Goal: Find specific page/section: Find specific page/section

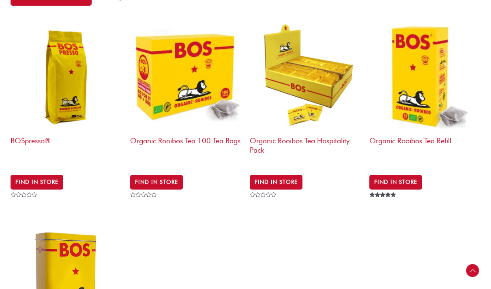
scroll to position [326, 0]
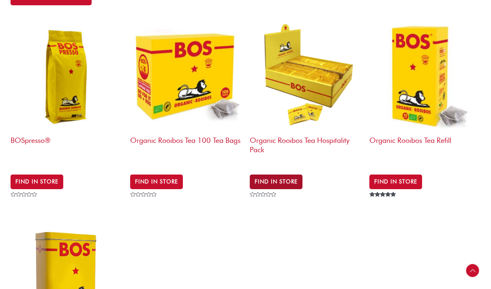
click at [255, 174] on link "Find in Store" at bounding box center [276, 181] width 53 height 15
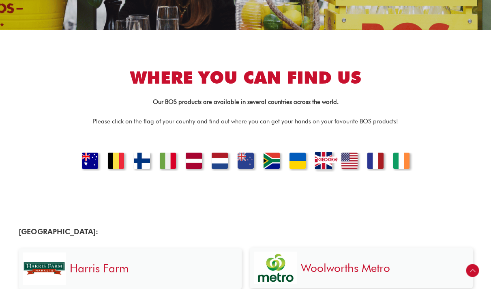
click at [321, 160] on link "UNITED KINGDOM" at bounding box center [324, 162] width 28 height 20
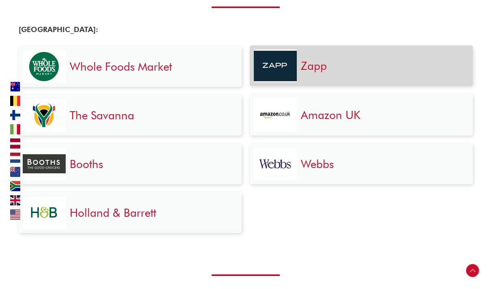
scroll to position [1684, 0]
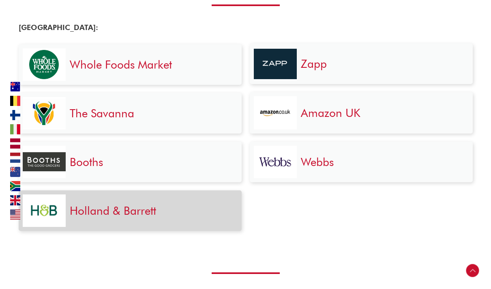
click at [116, 214] on link "Holland & Barrett" at bounding box center [113, 211] width 86 height 14
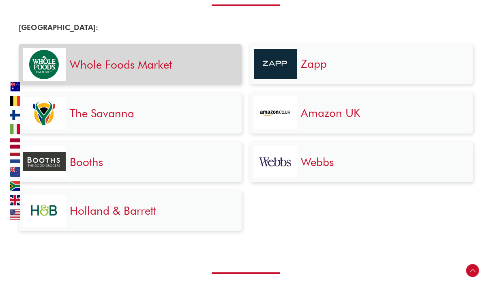
click at [142, 55] on div "Whole Foods Market" at bounding box center [152, 64] width 172 height 32
click at [134, 67] on link "Whole Foods Market" at bounding box center [121, 65] width 102 height 14
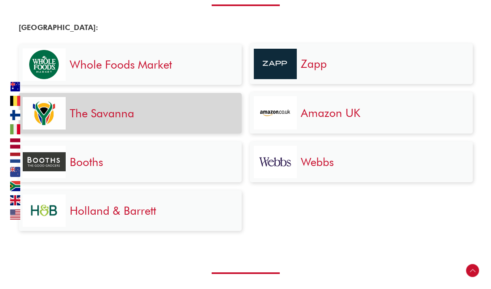
click at [121, 112] on link "The Savanna" at bounding box center [102, 113] width 65 height 14
